Goal: Information Seeking & Learning: Compare options

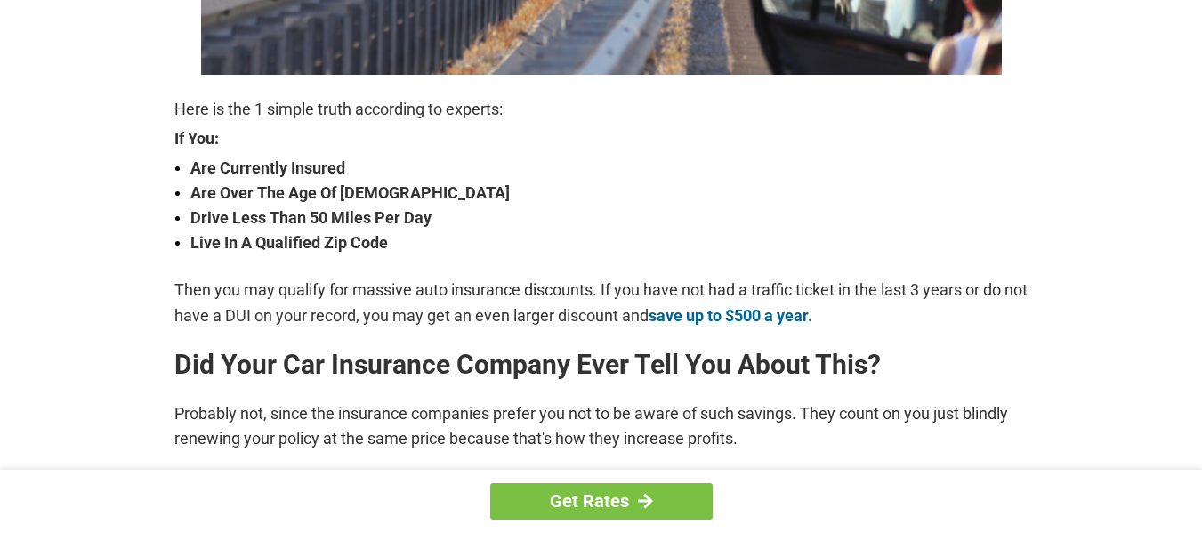
scroll to position [605, 0]
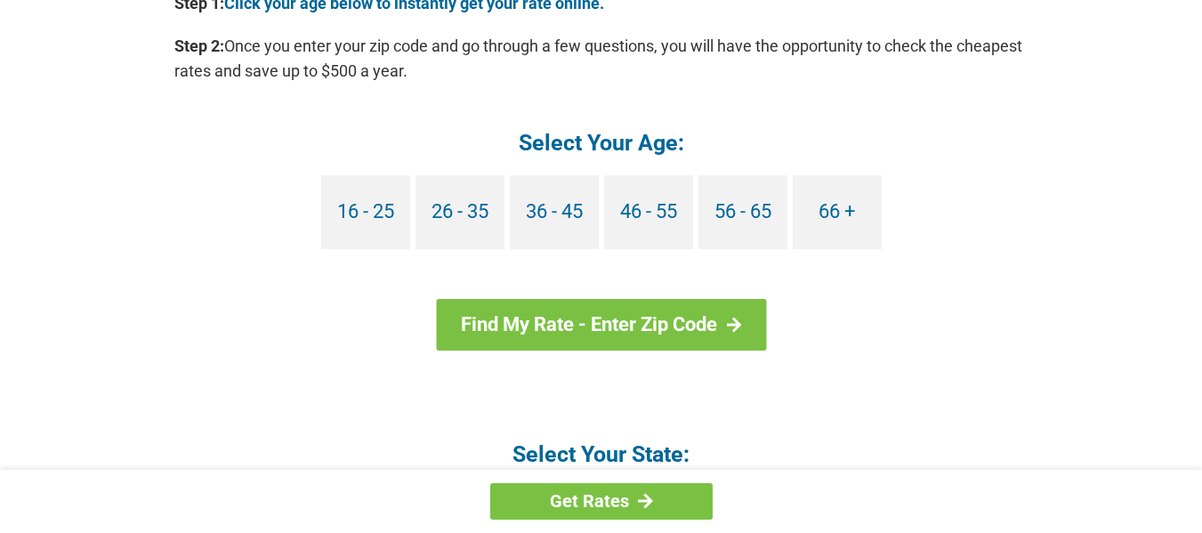
scroll to position [1744, 0]
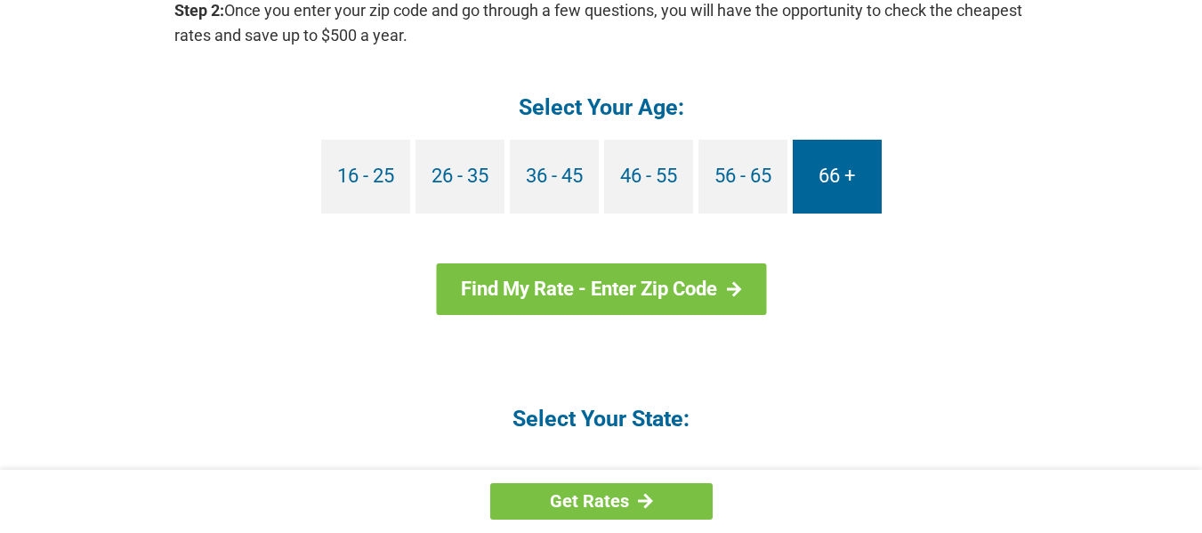
click at [827, 171] on link "66 +" at bounding box center [837, 177] width 89 height 74
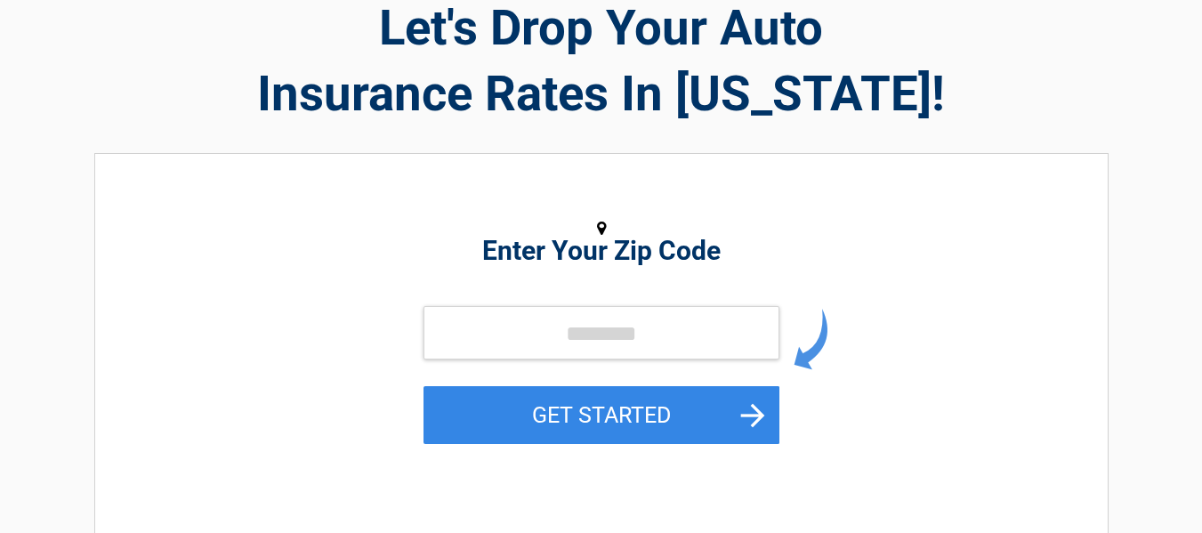
scroll to position [142, 0]
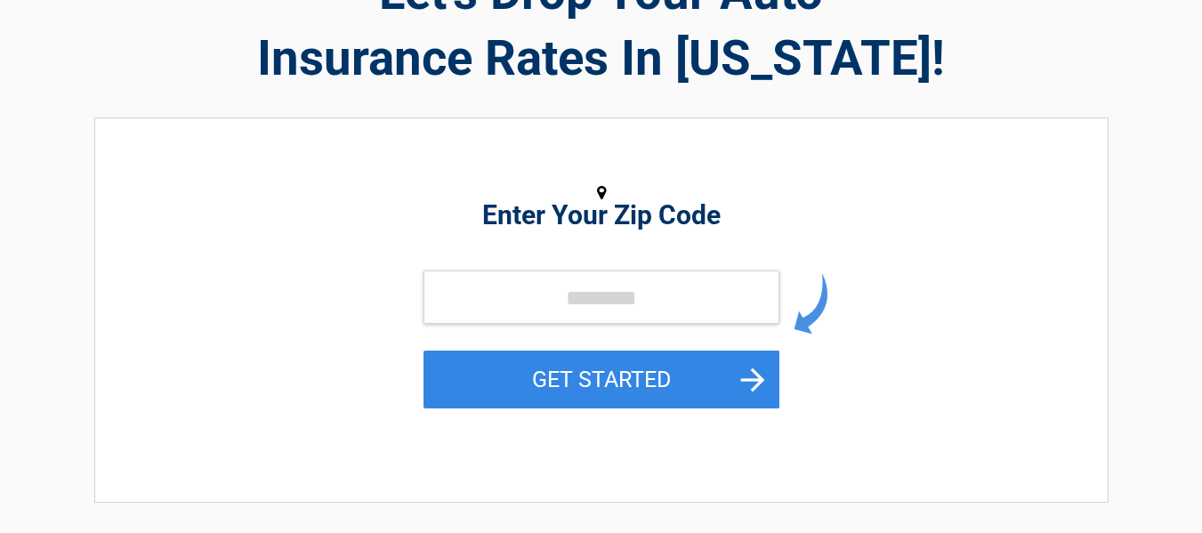
click at [619, 226] on h2 "Enter Your Zip Code" at bounding box center [601, 215] width 817 height 21
click at [612, 307] on input "tel" at bounding box center [602, 296] width 356 height 53
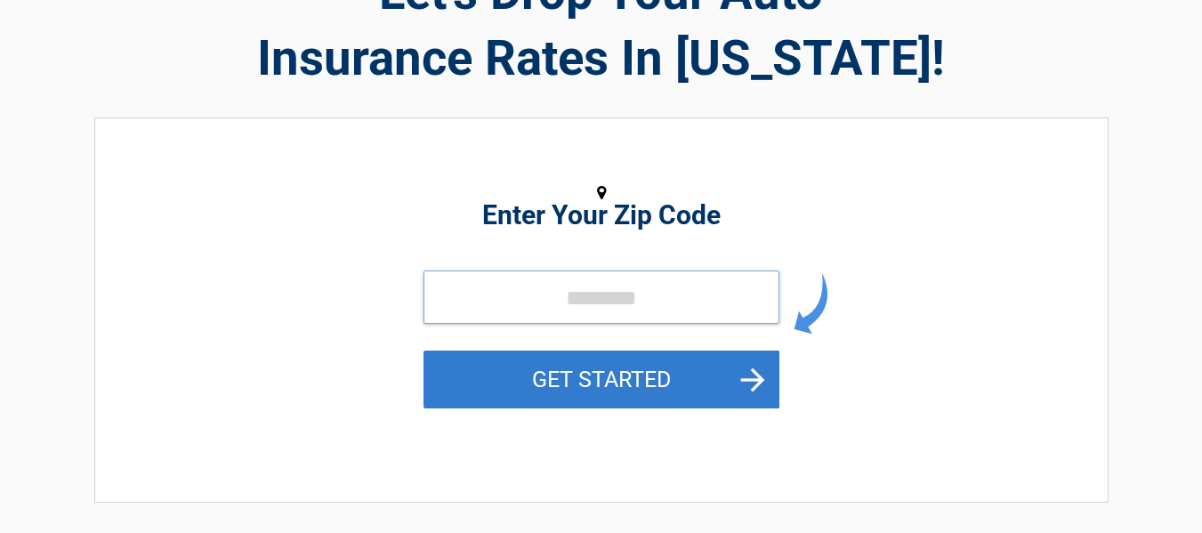
drag, startPoint x: 612, startPoint y: 307, endPoint x: 625, endPoint y: 380, distance: 74.2
click at [625, 380] on form "GET STARTED" at bounding box center [602, 359] width 356 height 178
click at [625, 380] on button "GET STARTED" at bounding box center [602, 380] width 356 height 58
type input "*****"
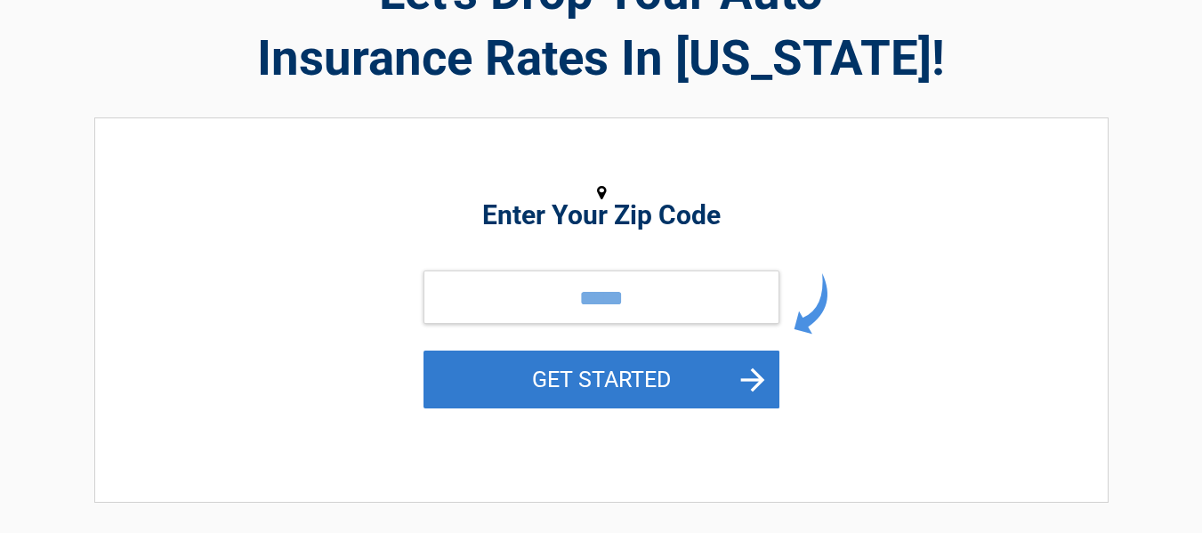
click at [750, 382] on button "GET STARTED" at bounding box center [602, 380] width 356 height 58
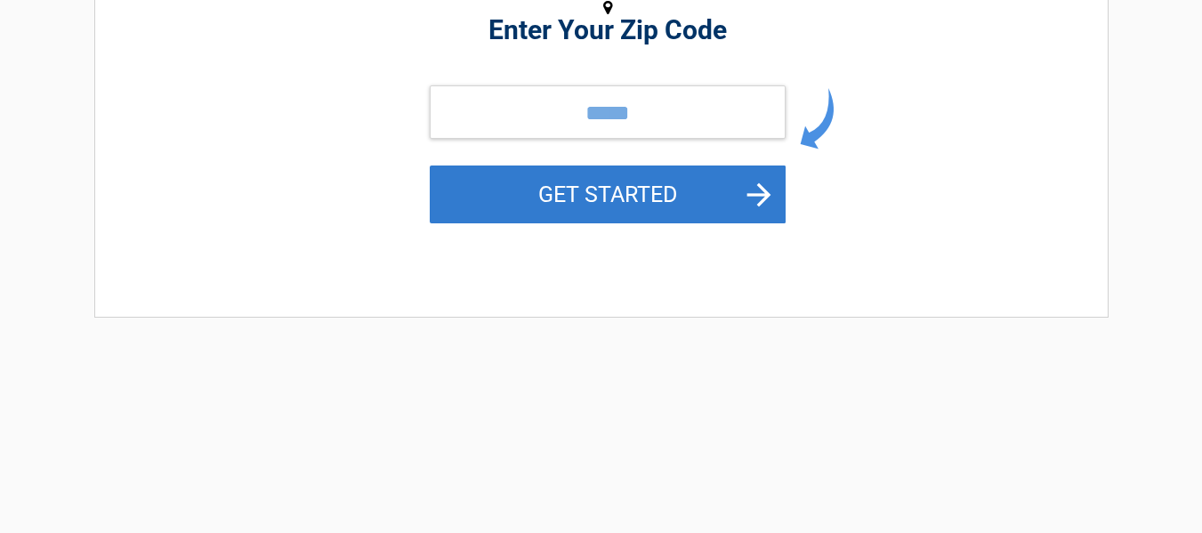
scroll to position [0, 0]
